Goal: Task Accomplishment & Management: Use online tool/utility

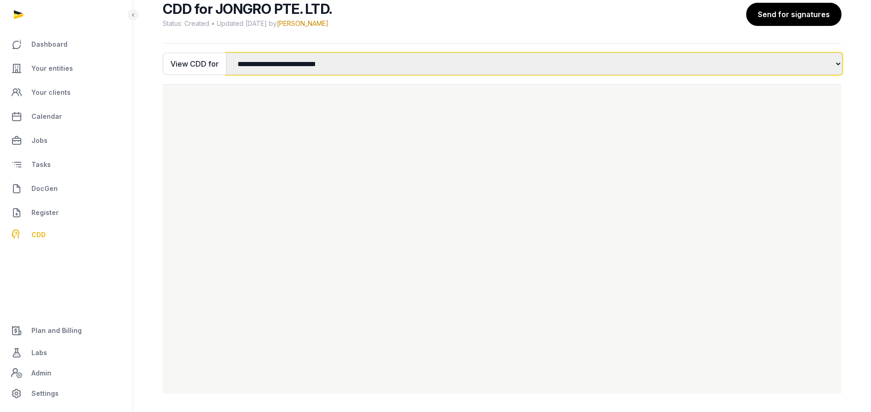
drag, startPoint x: 344, startPoint y: 60, endPoint x: 331, endPoint y: 72, distance: 18.0
click at [344, 60] on select "**********" at bounding box center [534, 64] width 616 height 22
select select "*"
click at [226, 53] on select "**********" at bounding box center [534, 64] width 616 height 22
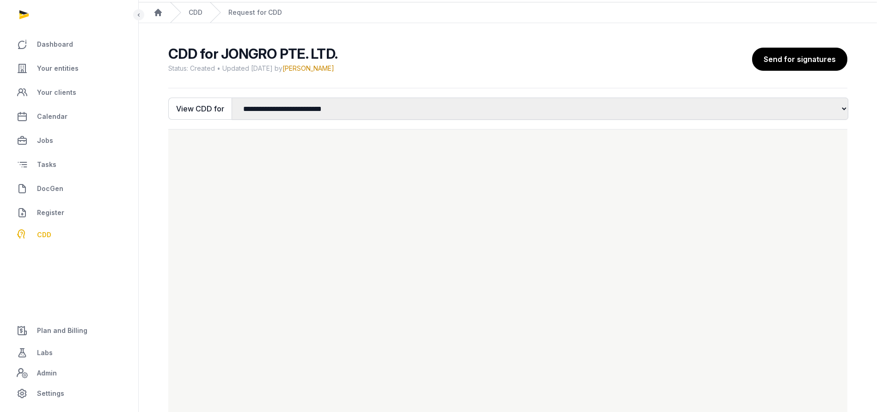
scroll to position [3, 0]
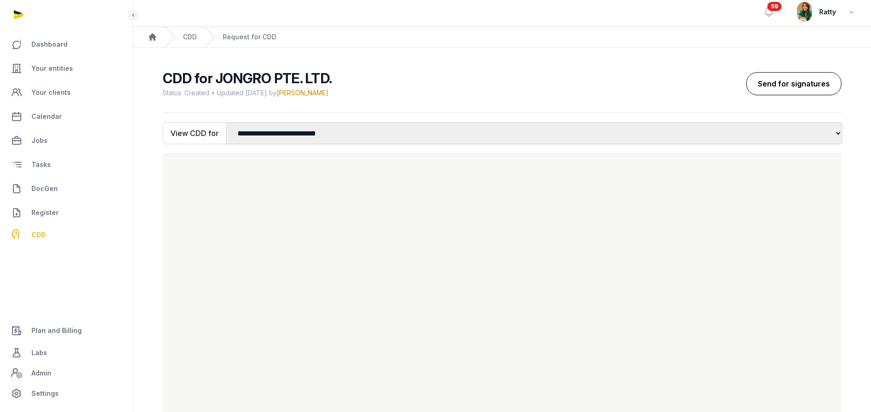
click at [790, 90] on button "Send for signatures" at bounding box center [793, 83] width 95 height 23
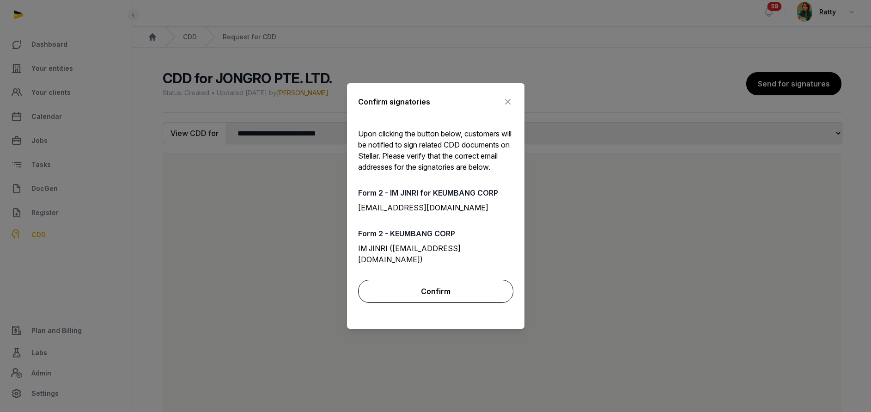
click at [427, 292] on button "Confirm" at bounding box center [435, 291] width 155 height 23
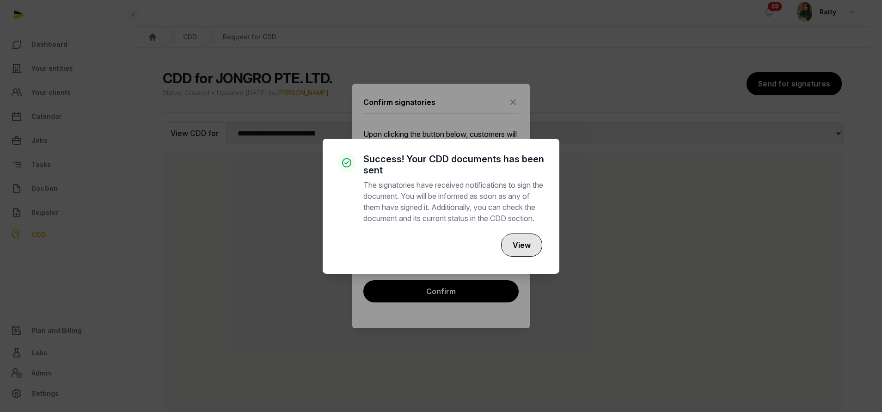
click at [529, 247] on button "View" at bounding box center [521, 244] width 41 height 23
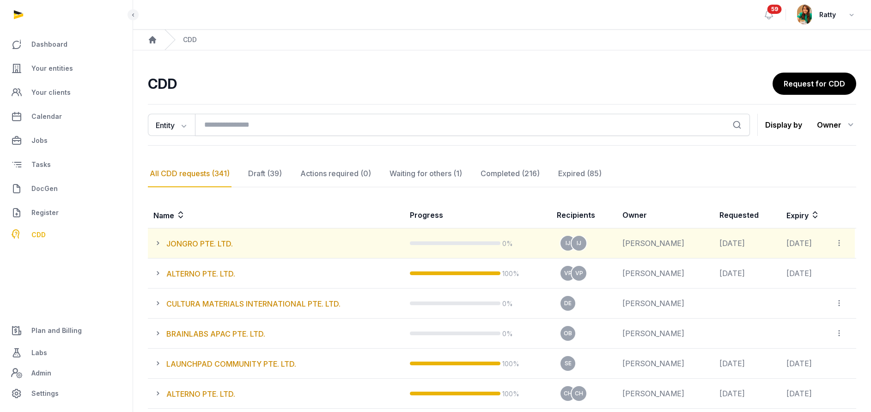
click at [840, 241] on icon at bounding box center [839, 243] width 8 height 10
click at [805, 267] on span "View all CDD links" at bounding box center [810, 267] width 60 height 9
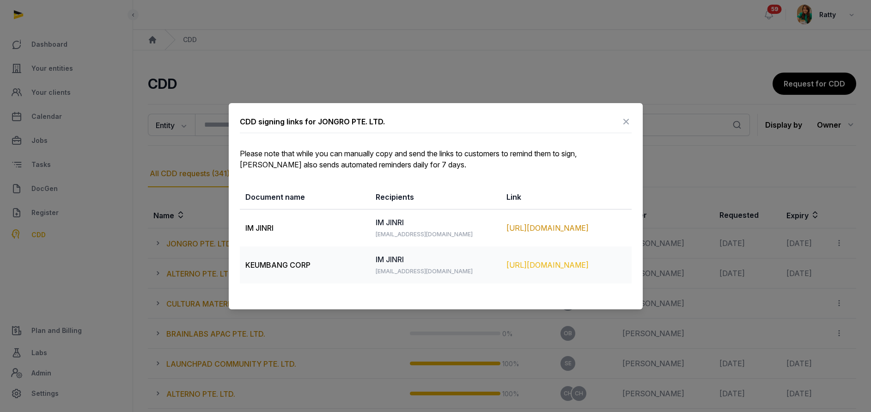
drag, startPoint x: 338, startPoint y: 228, endPoint x: 605, endPoint y: 270, distance: 270.4
click at [605, 270] on tbody "IM JINRI IM JINRI [EMAIL_ADDRESS][DOMAIN_NAME] [URL][DOMAIN_NAME] KEUMBANG CORP…" at bounding box center [436, 246] width 392 height 74
copy tbody "[PERSON_NAME] IM JINRI [EMAIL_ADDRESS][DOMAIN_NAME] [URL][DOMAIN_NAME] KEUMBANG…"
click at [321, 207] on th "Document name" at bounding box center [305, 197] width 131 height 24
drag, startPoint x: 248, startPoint y: 264, endPoint x: 315, endPoint y: 263, distance: 67.0
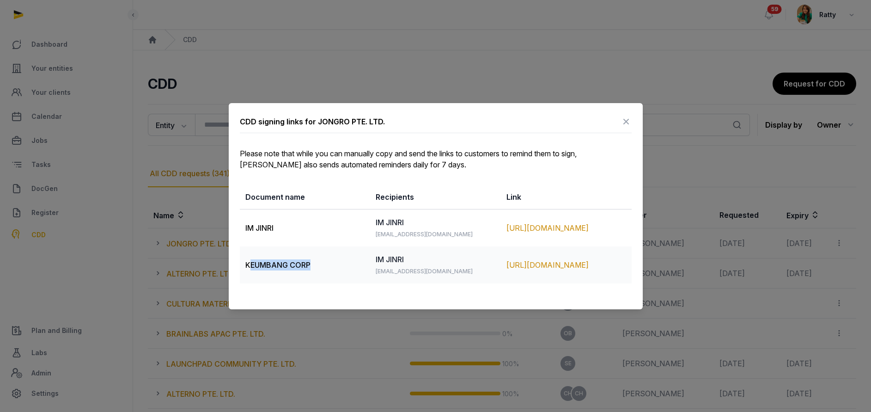
click at [315, 263] on td "KEUMBANG CORP" at bounding box center [305, 264] width 131 height 37
drag, startPoint x: 314, startPoint y: 265, endPoint x: 244, endPoint y: 265, distance: 69.8
click at [244, 265] on td "KEUMBANG CORP" at bounding box center [305, 264] width 131 height 37
copy span "KEUMBANG CORP"
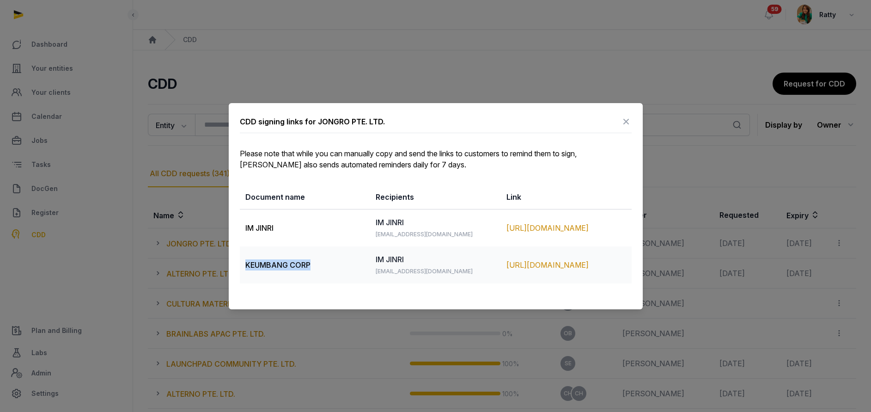
copy span "KEUMBANG CORP"
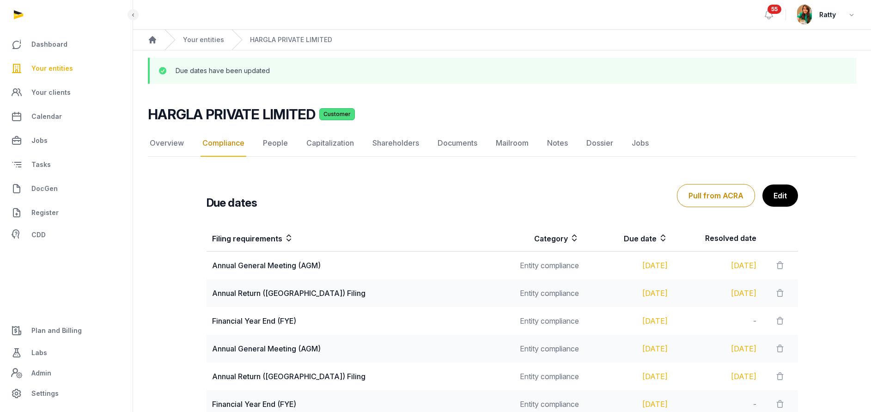
click at [61, 67] on span "Your entities" at bounding box center [52, 68] width 42 height 11
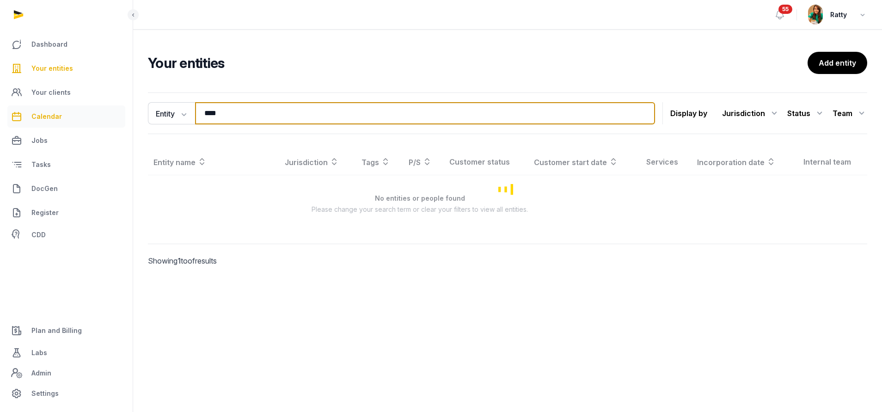
drag, startPoint x: 223, startPoint y: 112, endPoint x: 95, endPoint y: 116, distance: 127.6
click at [98, 114] on div "Dashboard Your entities Your clients Calendar Jobs Tasks DocGen Register CDD Pl…" at bounding box center [441, 206] width 882 height 412
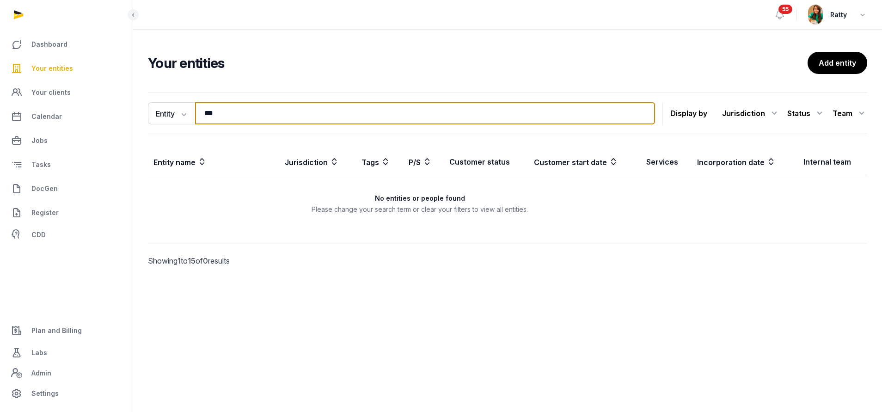
type input "***"
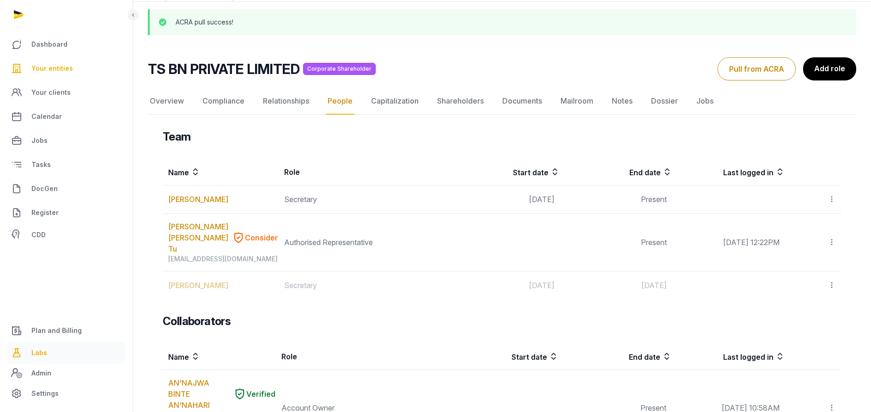
scroll to position [69, 0]
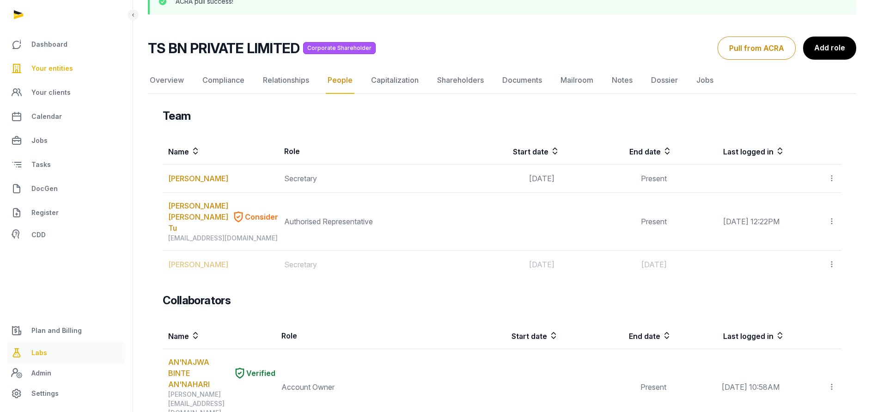
click at [44, 353] on span "Labs" at bounding box center [39, 352] width 16 height 11
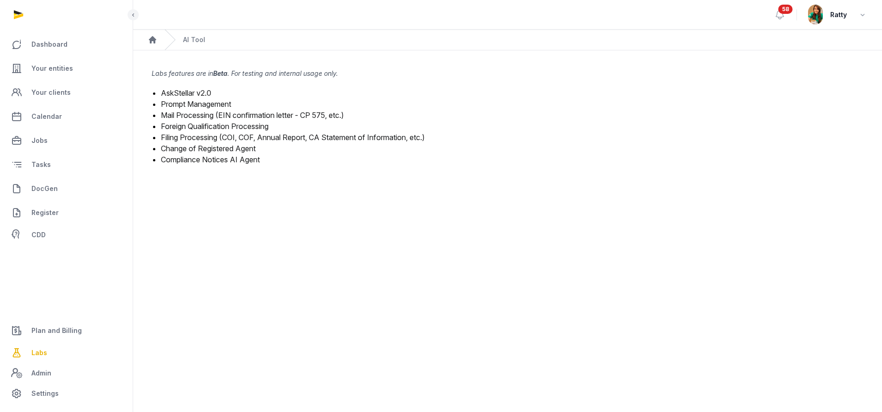
click at [204, 117] on link "Mail Processing (EIN confirmation letter - CP 575, etc.)" at bounding box center [252, 114] width 183 height 9
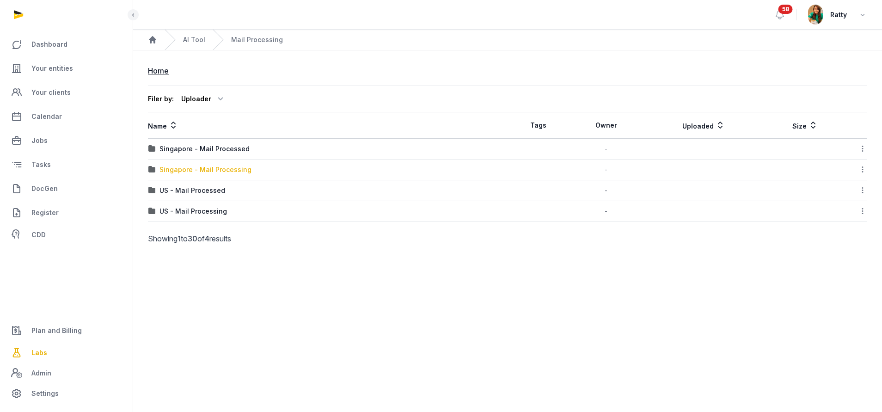
click at [195, 168] on div "Singapore - Mail Processing" at bounding box center [205, 169] width 92 height 9
